Goal: Task Accomplishment & Management: Use online tool/utility

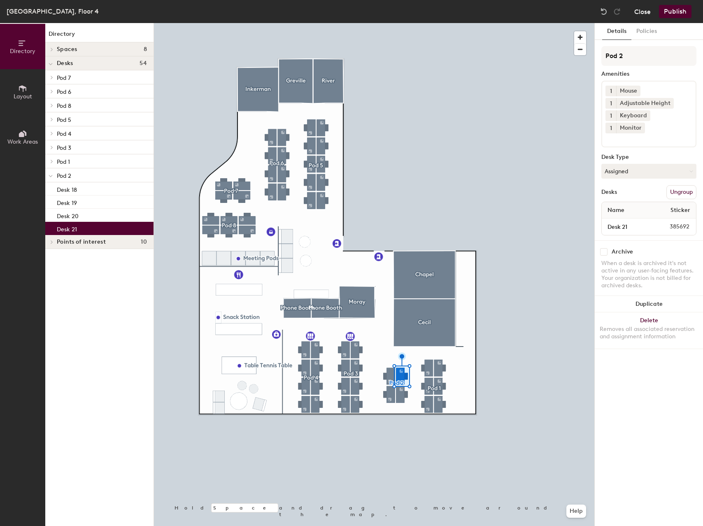
click at [645, 14] on button "Close" at bounding box center [643, 11] width 16 height 13
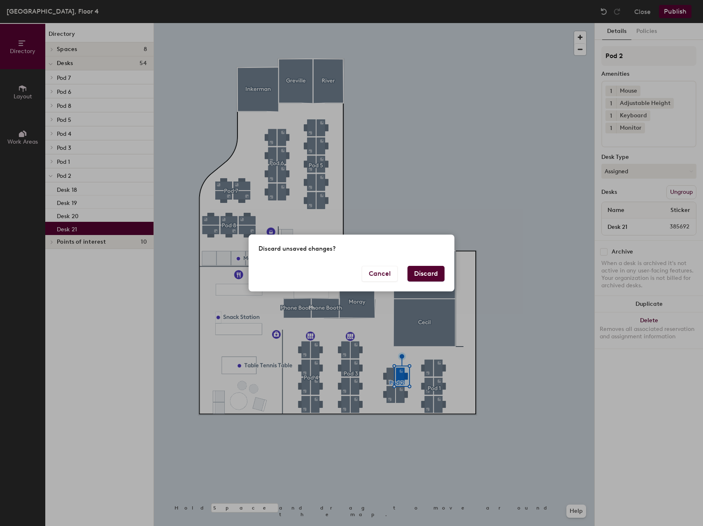
click at [429, 278] on button "Discard" at bounding box center [426, 274] width 37 height 16
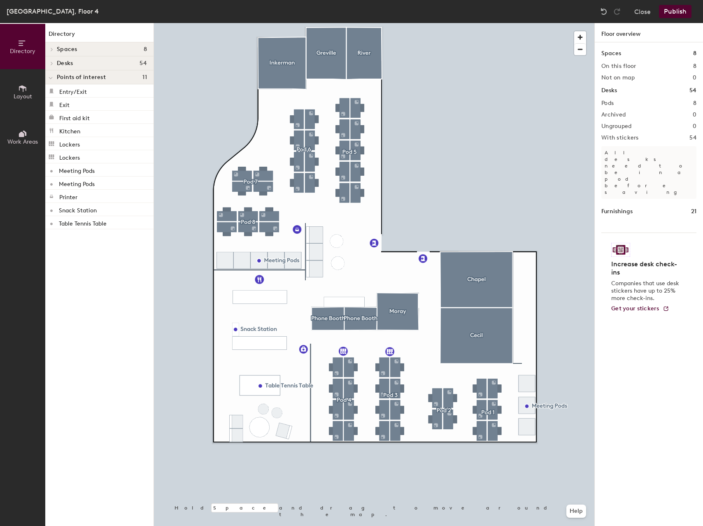
click at [677, 9] on button "Publish" at bounding box center [675, 11] width 33 height 13
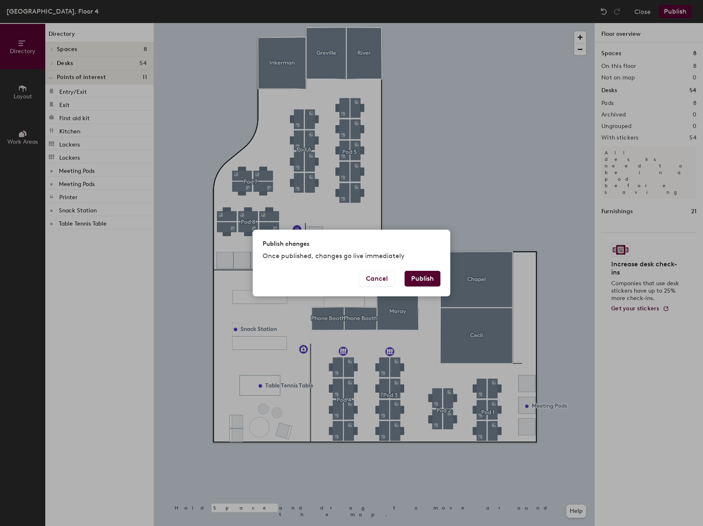
click at [428, 280] on button "Publish" at bounding box center [423, 279] width 36 height 16
